Goal: Navigation & Orientation: Find specific page/section

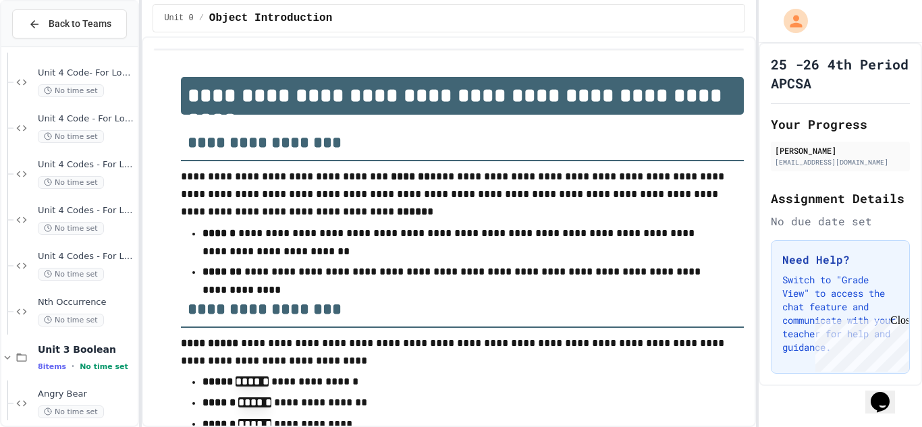
scroll to position [116, 0]
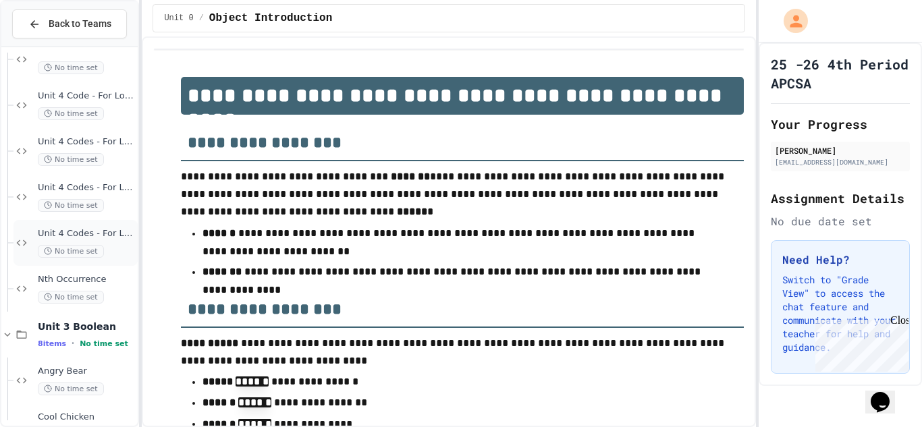
click at [63, 252] on span "No time set" at bounding box center [71, 251] width 66 height 13
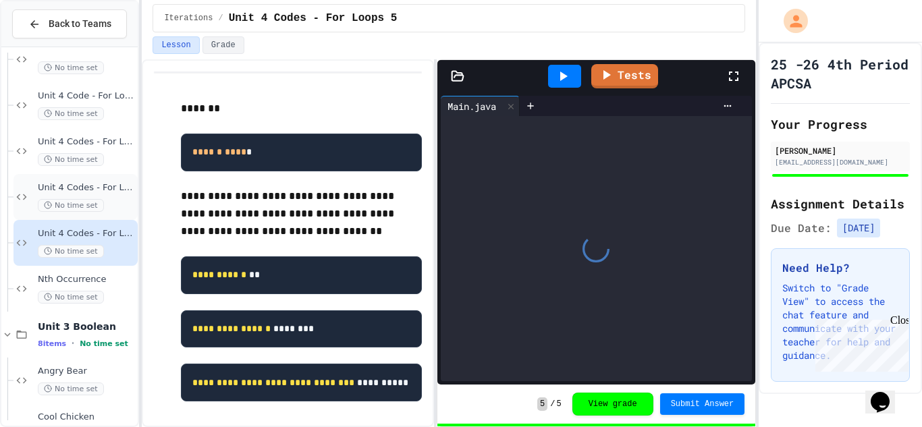
click at [59, 183] on span "Unit 4 Codes - For Loops 4" at bounding box center [86, 187] width 97 height 11
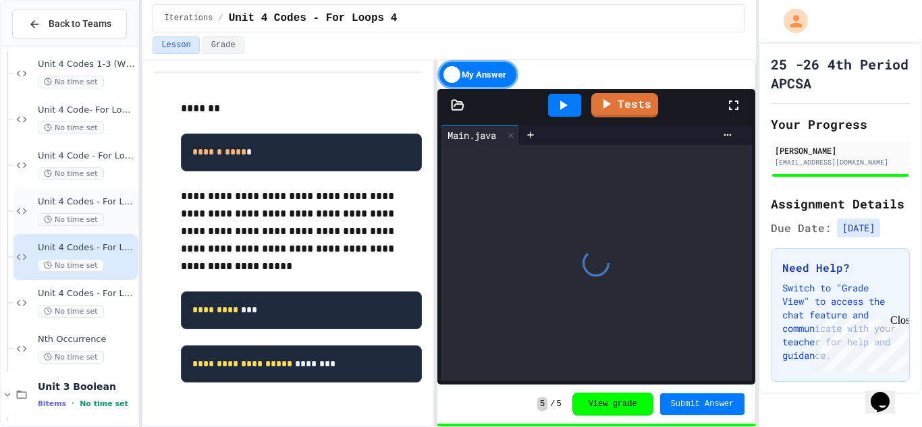
click at [51, 189] on div "Unit 4 Codes - For Loops 3 No time set" at bounding box center [75, 211] width 124 height 46
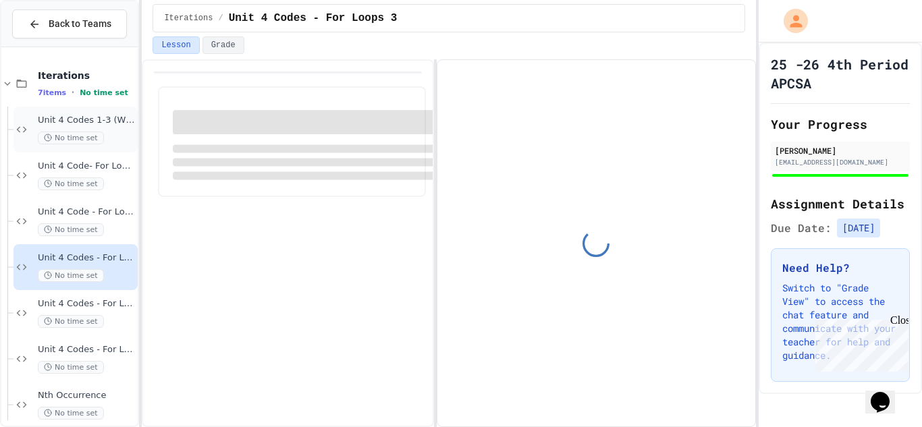
click at [43, 125] on span "Unit 4 Codes 1-3 (WHILE LOOPS ONLY)" at bounding box center [86, 120] width 97 height 11
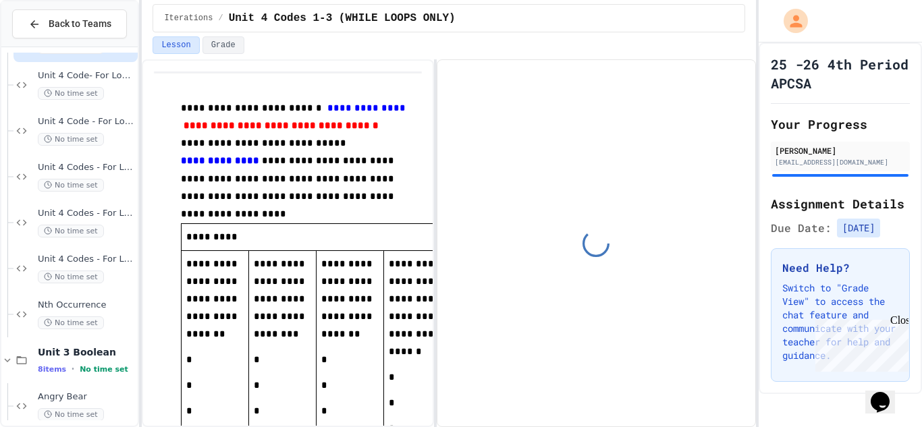
scroll to position [91, 0]
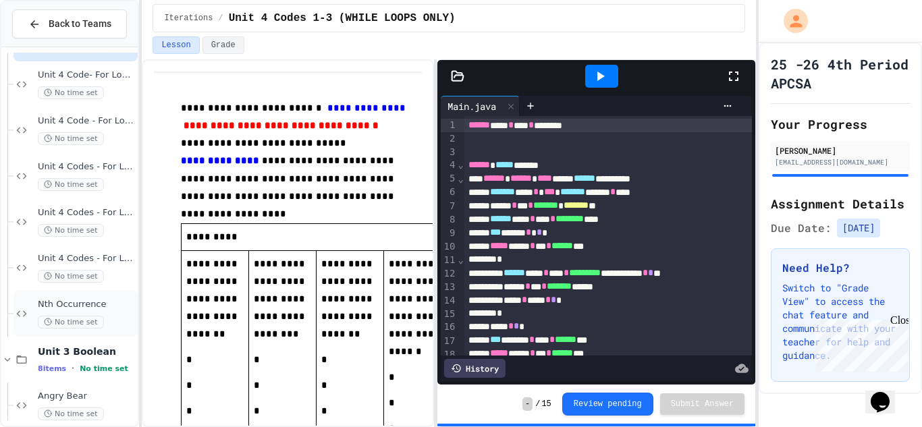
click at [55, 323] on span "No time set" at bounding box center [71, 322] width 66 height 13
